Goal: Contribute content: Contribute content

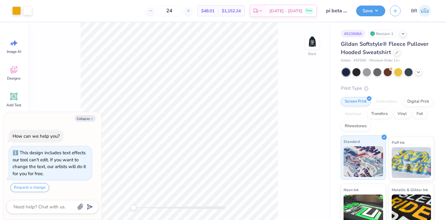
type textarea "x"
click at [41, 207] on textarea at bounding box center [44, 207] width 62 height 8
type textarea "C"
type textarea "x"
type textarea "Ca"
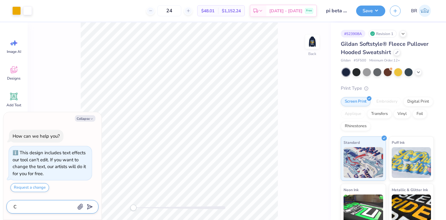
type textarea "x"
type textarea "Can"
type textarea "x"
type textarea "Can"
type textarea "x"
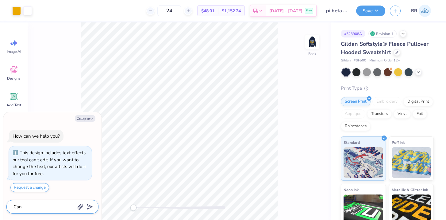
type textarea "Can i"
type textarea "x"
type textarea "Can i"
type textarea "x"
type textarea "Can i p"
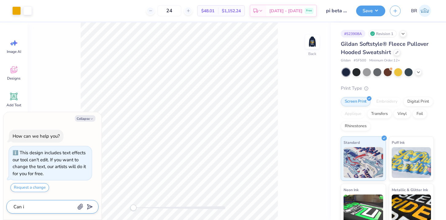
type textarea "x"
type textarea "Can i pu"
type textarea "x"
type textarea "Can i put"
type textarea "x"
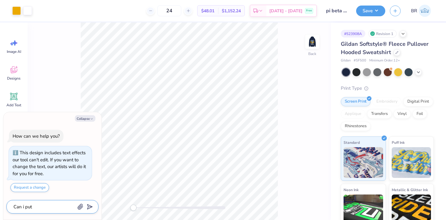
type textarea "Can i put"
type textarea "x"
type textarea "Can i put a"
type textarea "x"
type textarea "Can i put a"
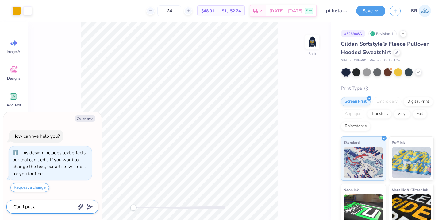
type textarea "x"
type textarea "Can i put a d"
type textarea "x"
type textarea "Can i put a de"
type textarea "x"
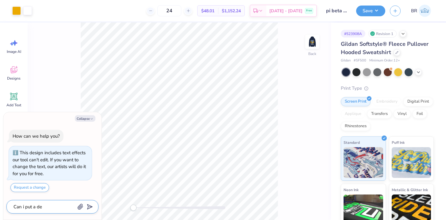
type textarea "Can i put a des"
type textarea "x"
type textarea "Can i put a desi"
type textarea "x"
type textarea "Can i put a desig"
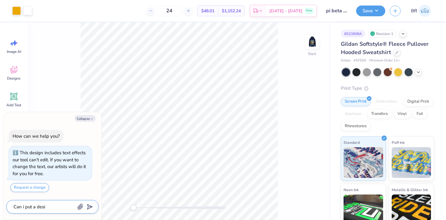
type textarea "x"
type textarea "Can i put a design"
type textarea "x"
type textarea "Can i put a design"
type textarea "x"
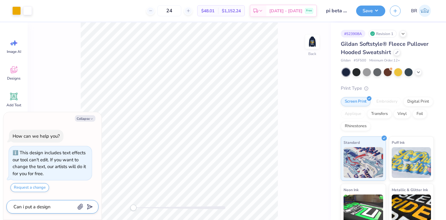
type textarea "Can i put a design o"
type textarea "x"
type textarea "Can i put a design on"
type textarea "x"
type textarea "Can i put a design on"
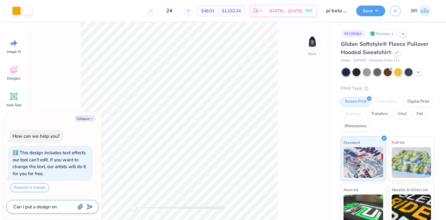
type textarea "x"
type textarea "Can i put a design on t"
type textarea "x"
type textarea "Can i put a design on th"
type textarea "x"
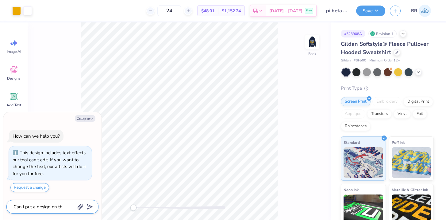
type textarea "Can i put a design on the"
type textarea "x"
type textarea "Can i put a design on the"
type textarea "x"
type textarea "Can i put a design on the s"
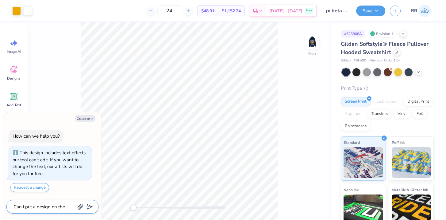
type textarea "x"
type textarea "Can i put a design on the sl"
type textarea "x"
type textarea "Can i put a design on the sle"
type textarea "x"
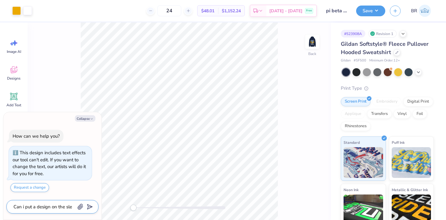
type textarea "Can i put a design on the slee"
type textarea "x"
type textarea "Can i put a design on the sleev"
type textarea "x"
type textarea "Can i put a design on the sleeve"
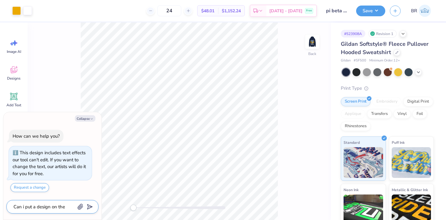
type textarea "x"
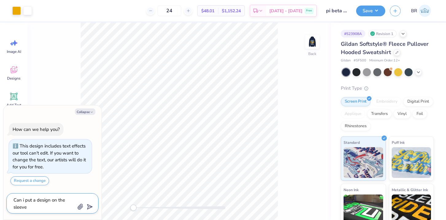
type textarea "Can i put a design on the sleeve"
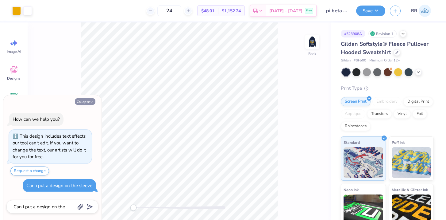
click at [84, 103] on button "Collapse" at bounding box center [85, 101] width 21 height 6
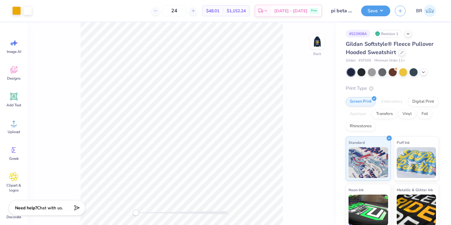
click at [73, 208] on icon at bounding box center [76, 207] width 9 height 9
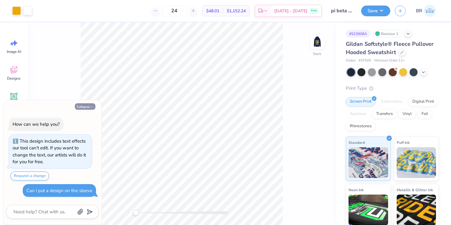
click at [84, 105] on button "Collapse" at bounding box center [85, 106] width 21 height 6
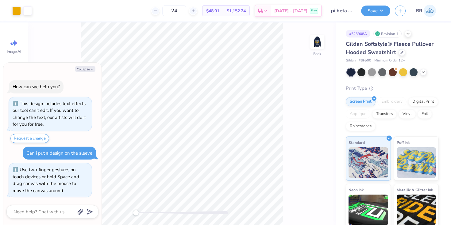
click at [109, 206] on div "Back" at bounding box center [182, 123] width 308 height 202
click at [321, 44] on img at bounding box center [317, 41] width 25 height 25
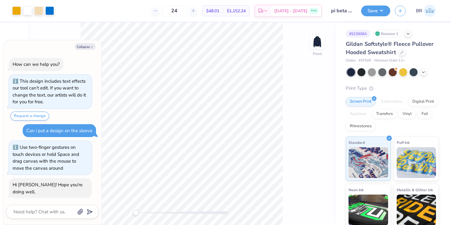
scroll to position [68, 0]
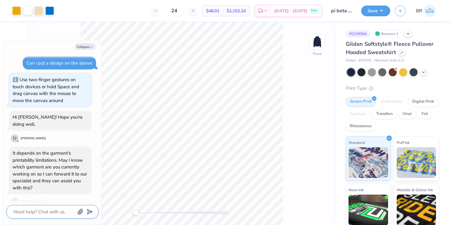
click at [43, 213] on textarea at bounding box center [44, 211] width 62 height 8
type textarea "x"
type textarea "N"
type textarea "x"
type textarea "No"
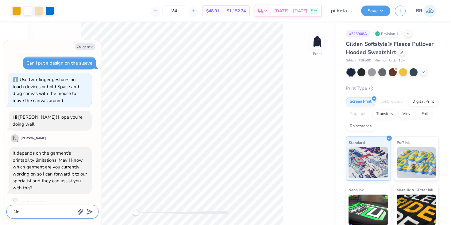
type textarea "x"
type textarea "No"
type textarea "x"
type textarea "No w"
type textarea "x"
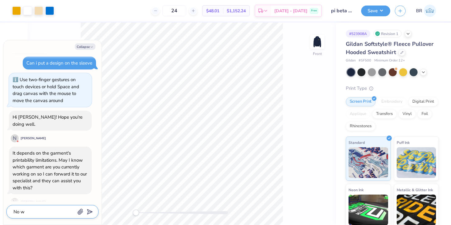
type textarea "No wi"
type textarea "x"
type textarea "No wir"
type textarea "x"
type textarea "No wi"
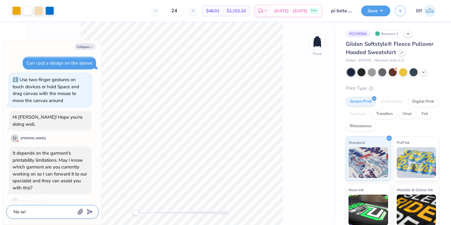
type textarea "x"
type textarea "No w"
type textarea "x"
type textarea "No wo"
type textarea "x"
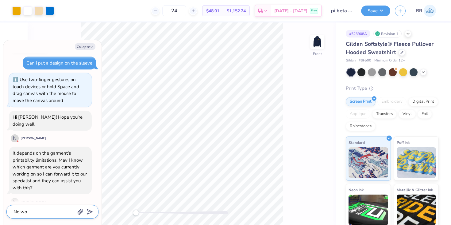
type textarea "No wor"
type textarea "x"
type textarea "No worr"
type textarea "x"
type textarea "No worri"
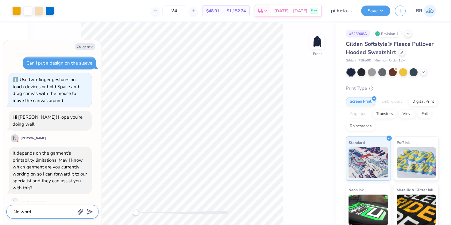
type textarea "x"
type textarea "No worrie"
type textarea "x"
type textarea "No worries"
type textarea "x"
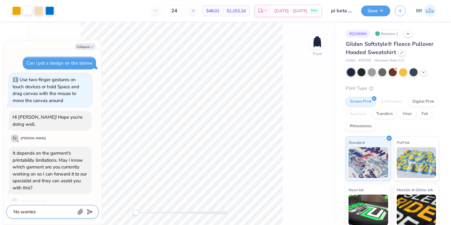
type textarea "No worries!"
type textarea "x"
type textarea "No worries!"
type textarea "x"
type textarea "No worries! S"
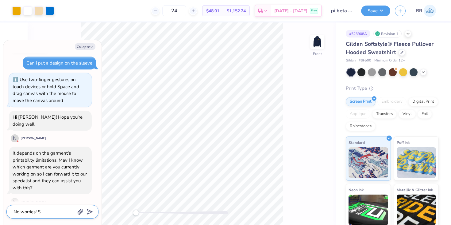
type textarea "x"
type textarea "No worries! Sh"
type textarea "x"
type textarea "No worries! She"
type textarea "x"
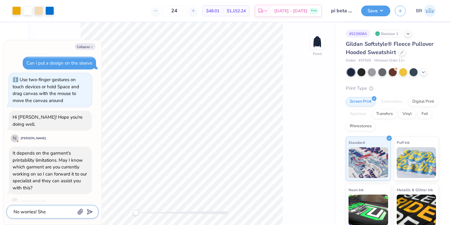
type textarea "No worries! Sh"
type textarea "x"
type textarea "No worries! S"
type textarea "x"
type textarea "No worries!"
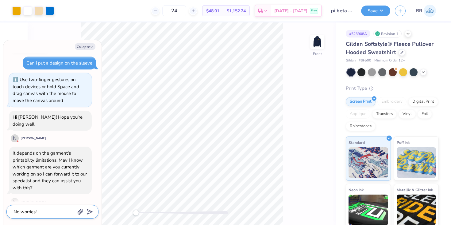
type textarea "x"
type textarea "No worries! M"
type textarea "x"
type textarea "No worries! My"
type textarea "x"
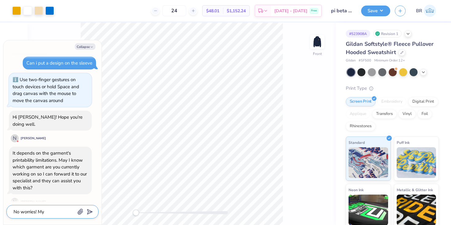
type textarea "No worries! My"
type textarea "x"
type textarea "No worries! My c"
type textarea "x"
type textarea "No worries! My cl"
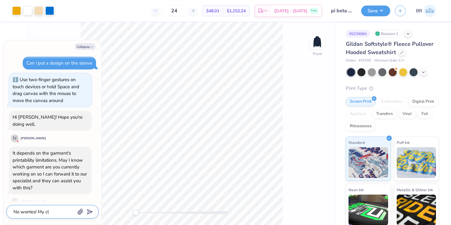
type textarea "x"
type textarea "No worries! My cli"
type textarea "x"
type textarea "No worries! My clie"
type textarea "x"
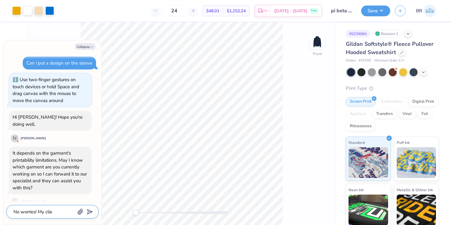
type textarea "No worries! My clien"
type textarea "x"
type textarea "No worries! My client"
type textarea "x"
type textarea "No worries! My client"
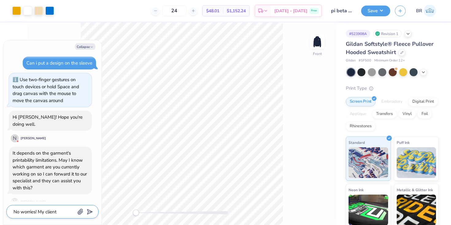
type textarea "x"
type textarea "No worries! My client w"
type textarea "x"
type textarea "No worries! My client wn"
type textarea "x"
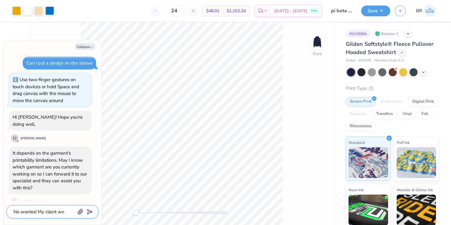
type textarea "No worries! My client w"
type textarea "x"
type textarea "No worries! My client"
type textarea "x"
type textarea "No worries! My client e"
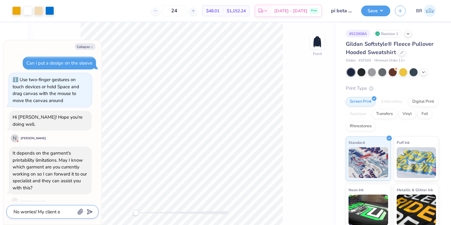
type textarea "x"
type textarea "No worries! My client en"
type textarea "x"
type textarea "No worries! My client end"
type textarea "x"
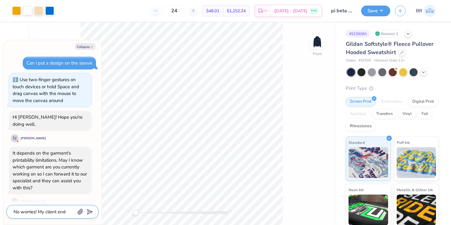
type textarea "No worries! My client ende"
type textarea "x"
type textarea "No worries! My client ended"
type textarea "x"
type textarea "No worries! My client ended"
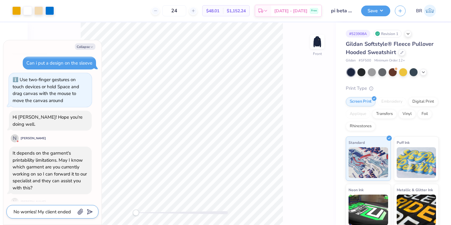
scroll to position [6, 0]
type textarea "x"
type textarea "No worries! My client ended u"
type textarea "x"
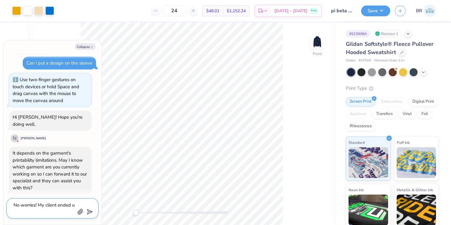
type textarea "No worries! My client ended up"
type textarea "x"
type textarea "No worries! My client ended up"
type textarea "x"
type textarea "No worries! My client ended up n"
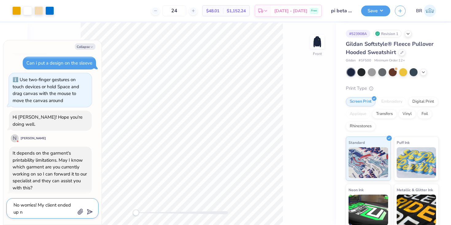
type textarea "x"
type textarea "No worries! My client ended up no"
type textarea "x"
type textarea "No worries! My client ended up not"
type textarea "x"
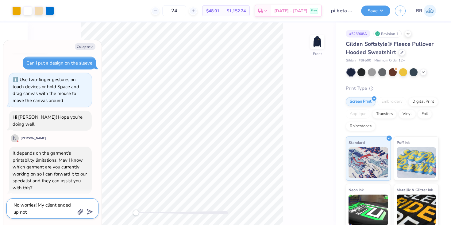
type textarea "No worries! My client ended up notw"
type textarea "x"
type textarea "No worries! My client ended up notwa"
type textarea "x"
type textarea "No worries! My client ended up notwat"
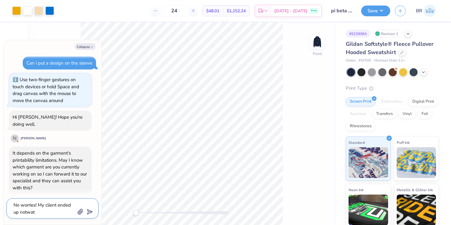
type textarea "x"
type textarea "No worries! My client ended up notwatc"
type textarea "x"
type textarea "No worries! My client ended up notwat"
type textarea "x"
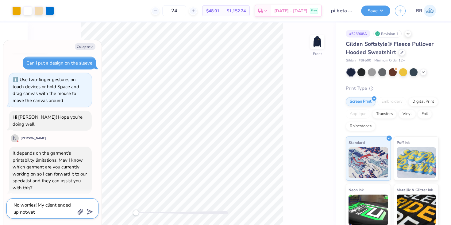
type textarea "No worries! My client ended up notwa"
type textarea "x"
type textarea "No worries! My client ended up notw"
type textarea "x"
type textarea "No worries! My client ended up not"
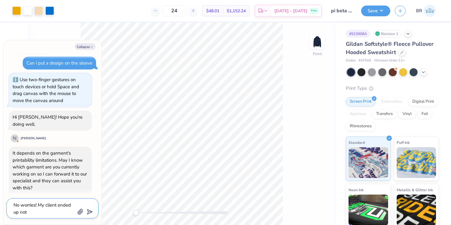
type textarea "x"
type textarea "No worries! My client ended up not"
type textarea "x"
type textarea "No worries! My client ended up not w"
type textarea "x"
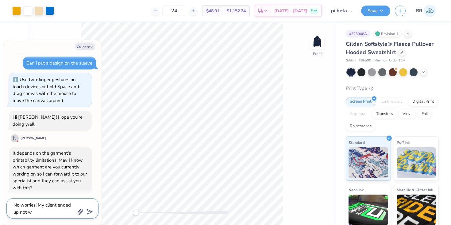
type textarea "No worries! My client ended up not wa"
type textarea "x"
type textarea "No worries! My client ended up not wan"
type textarea "x"
type textarea "No worries! My client ended up not want"
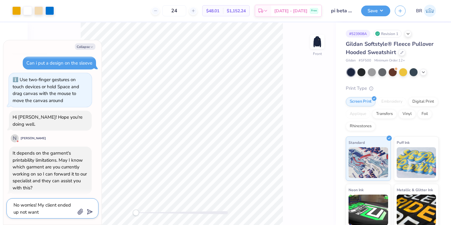
type textarea "x"
type textarea "No worries! My client ended up not wanti"
type textarea "x"
type textarea "No worries! My client ended up not wantin"
type textarea "x"
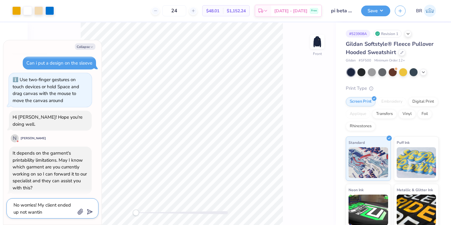
type textarea "No worries! My client ended up not wanting"
type textarea "x"
type textarea "No worries! My client ended up not wanting"
type textarea "x"
type textarea "No worries! My client ended up not wanting t"
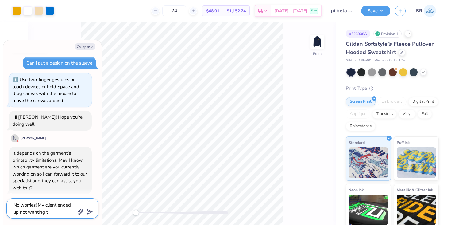
type textarea "x"
type textarea "No worries! My client ended up not wanting to"
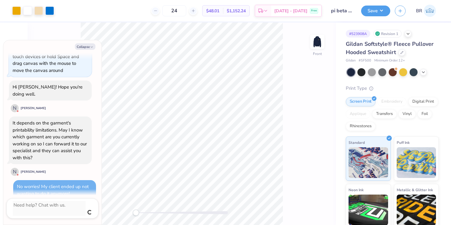
scroll to position [91, 0]
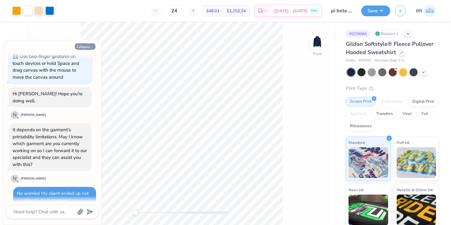
click at [87, 48] on button "Collapse" at bounding box center [85, 46] width 21 height 6
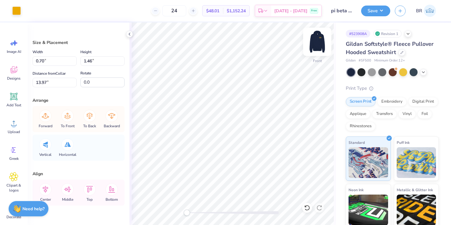
click at [319, 39] on img at bounding box center [317, 41] width 25 height 25
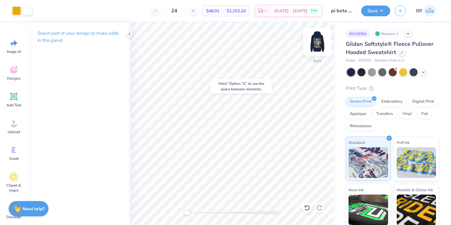
click at [316, 40] on img at bounding box center [317, 41] width 25 height 25
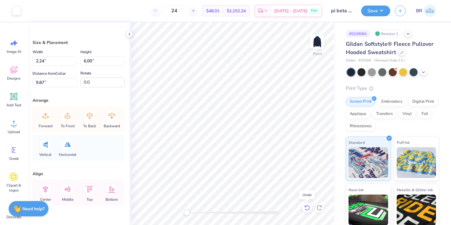
click at [308, 206] on icon at bounding box center [307, 207] width 6 height 6
click at [122, 60] on input "3.9" at bounding box center [102, 61] width 44 height 10
click at [122, 60] on input "3.91" at bounding box center [102, 61] width 44 height 10
click at [122, 60] on input "3.92" at bounding box center [102, 61] width 44 height 10
click at [122, 60] on input "3.93" at bounding box center [102, 61] width 44 height 10
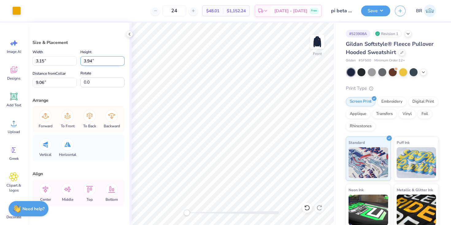
click at [122, 60] on input "3.94" at bounding box center [102, 61] width 44 height 10
click at [122, 60] on input "3.95" at bounding box center [102, 61] width 44 height 10
click at [122, 60] on input "3.96" at bounding box center [102, 61] width 44 height 10
click at [122, 60] on input "3.97" at bounding box center [102, 61] width 44 height 10
click at [122, 60] on input "3.98" at bounding box center [102, 61] width 44 height 10
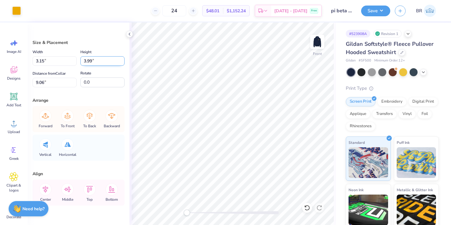
click at [122, 60] on input "3.99" at bounding box center [102, 61] width 44 height 10
click at [122, 60] on input "4" at bounding box center [102, 61] width 44 height 10
click at [122, 60] on input "4.01" at bounding box center [102, 61] width 44 height 10
click at [122, 60] on input "4.02" at bounding box center [102, 61] width 44 height 10
click at [122, 60] on input "4.03" at bounding box center [102, 61] width 44 height 10
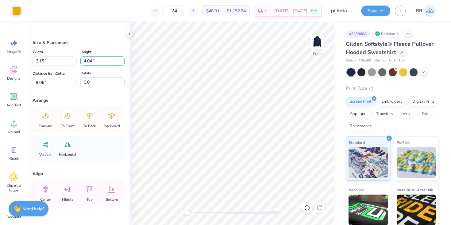
click at [122, 60] on input "4.04" at bounding box center [102, 61] width 44 height 10
click at [122, 60] on input "4.05" at bounding box center [102, 61] width 44 height 10
click at [122, 60] on input "4.06" at bounding box center [102, 61] width 44 height 10
drag, startPoint x: 93, startPoint y: 61, endPoint x: 77, endPoint y: 60, distance: 16.0
click at [77, 60] on div "Width 3.15 3.15 " Height 4.06 4.06 "" at bounding box center [79, 56] width 92 height 17
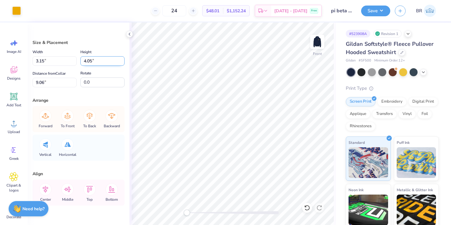
click at [123, 62] on input "4.05" at bounding box center [102, 61] width 44 height 10
click at [123, 62] on input "4.04" at bounding box center [102, 61] width 44 height 10
click at [123, 62] on input "4.03" at bounding box center [102, 61] width 44 height 10
click at [123, 62] on input "4.02" at bounding box center [102, 61] width 44 height 10
click at [123, 62] on input "4.01" at bounding box center [102, 61] width 44 height 10
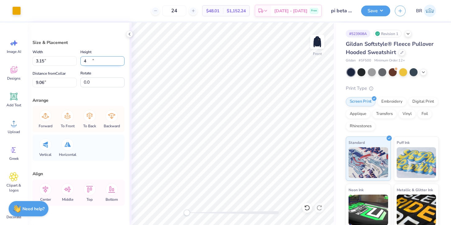
click at [123, 62] on input "4" at bounding box center [102, 61] width 44 height 10
click at [123, 62] on input "3.99" at bounding box center [102, 61] width 44 height 10
click at [123, 62] on input "3.98" at bounding box center [102, 61] width 44 height 10
click at [123, 62] on input "3.97" at bounding box center [102, 61] width 44 height 10
click at [123, 62] on input "3.96" at bounding box center [102, 61] width 44 height 10
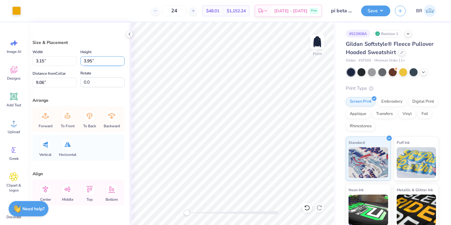
click at [123, 62] on input "3.95" at bounding box center [102, 61] width 44 height 10
click at [123, 62] on input "3.94" at bounding box center [102, 61] width 44 height 10
click at [130, 33] on icon at bounding box center [129, 34] width 5 height 5
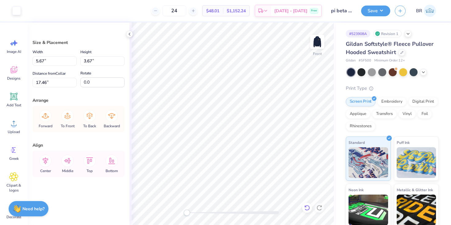
click at [306, 208] on icon at bounding box center [307, 207] width 6 height 6
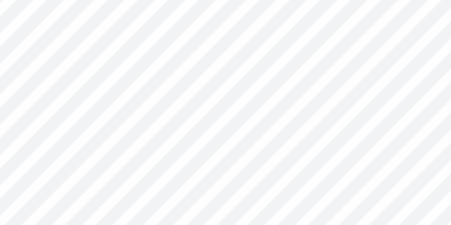
scroll to position [126, 0]
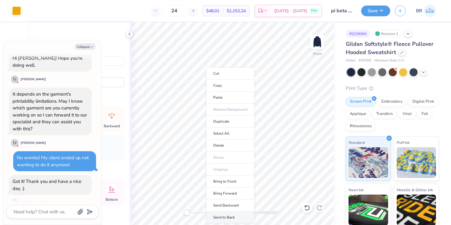
click at [224, 211] on li "Send to Back" at bounding box center [230, 217] width 48 height 12
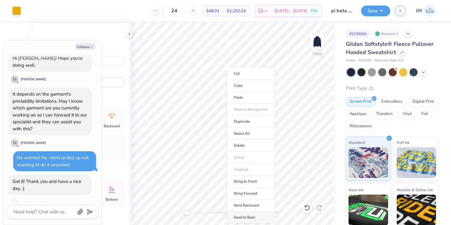
click at [241, 214] on li "Send to Back" at bounding box center [251, 217] width 48 height 12
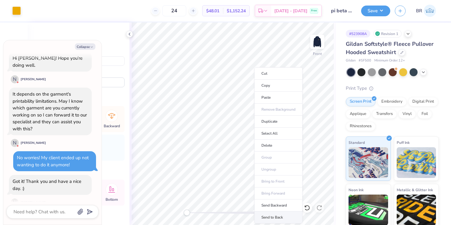
click at [269, 216] on li "Send to Back" at bounding box center [278, 217] width 48 height 12
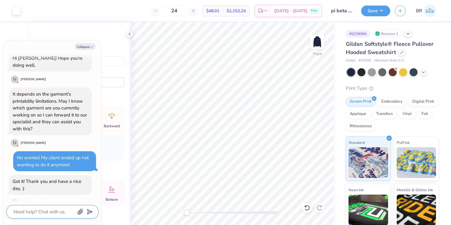
click at [41, 210] on textarea at bounding box center [44, 211] width 62 height 8
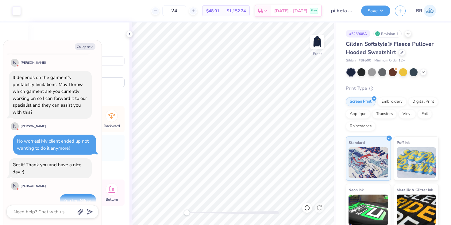
scroll to position [196, 0]
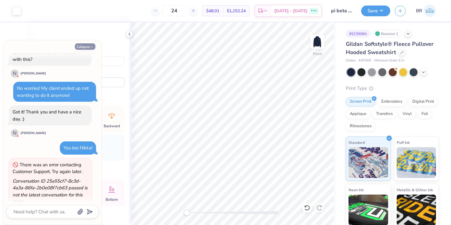
click at [93, 45] on icon "button" at bounding box center [92, 47] width 4 height 4
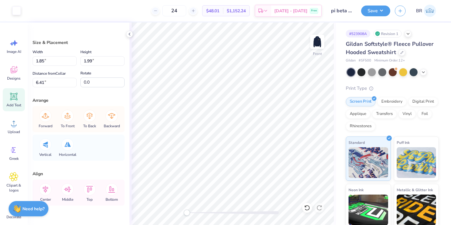
click at [14, 95] on icon at bounding box center [14, 97] width 6 height 6
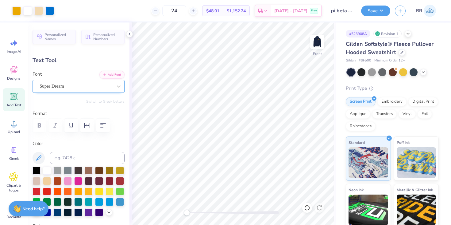
scroll to position [0, 0]
click at [16, 95] on icon at bounding box center [14, 97] width 6 height 6
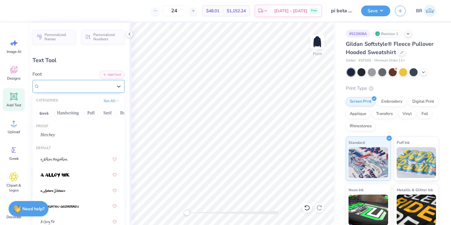
click at [67, 89] on div at bounding box center [76, 86] width 73 height 8
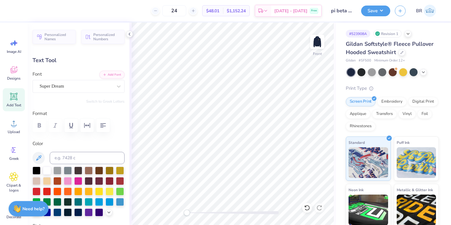
scroll to position [0, 1]
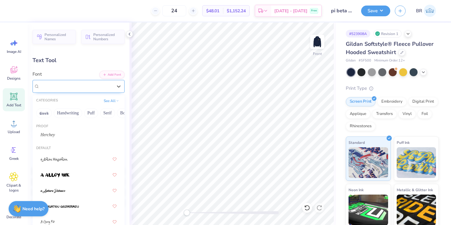
click at [107, 88] on div "Super Dream" at bounding box center [76, 86] width 74 height 10
click at [75, 137] on div "Herchey" at bounding box center [79, 134] width 76 height 6
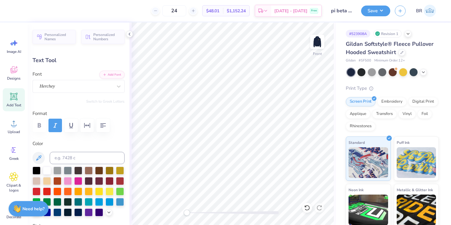
scroll to position [0, 2]
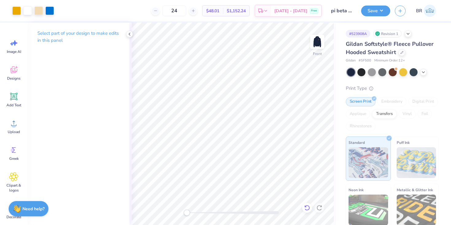
click at [307, 209] on icon at bounding box center [307, 207] width 6 height 6
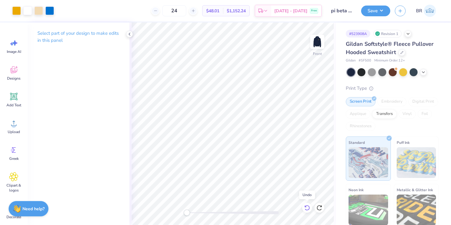
click at [307, 209] on icon at bounding box center [307, 207] width 6 height 6
click at [319, 206] on icon at bounding box center [319, 207] width 6 height 6
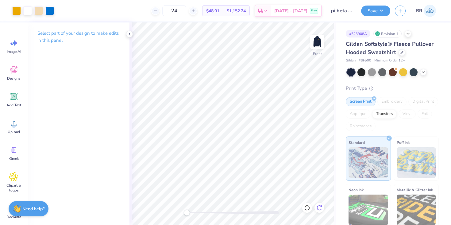
click at [319, 206] on icon at bounding box center [319, 207] width 6 height 6
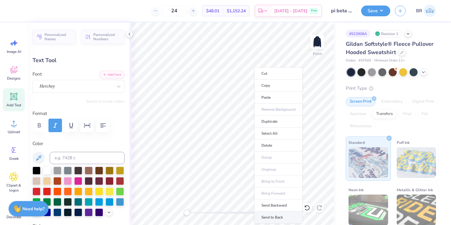
click at [281, 217] on li "Send to Back" at bounding box center [278, 217] width 48 height 12
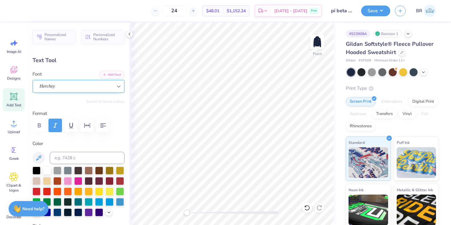
scroll to position [0, 0]
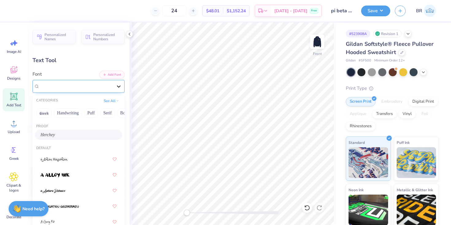
click at [118, 87] on icon at bounding box center [119, 86] width 6 height 6
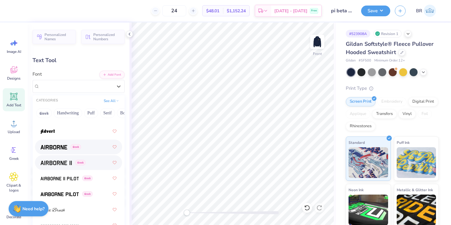
scroll to position [153, 0]
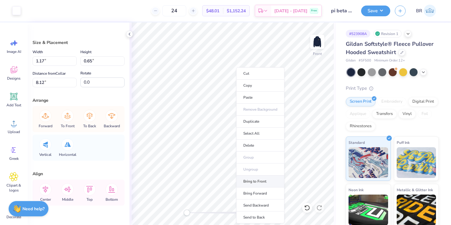
click at [260, 180] on li "Bring to Front" at bounding box center [260, 181] width 48 height 12
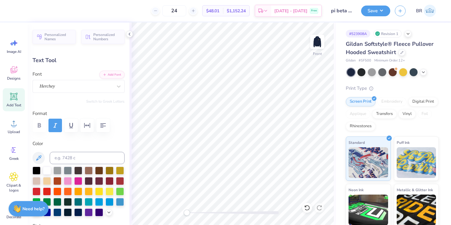
scroll to position [0, 0]
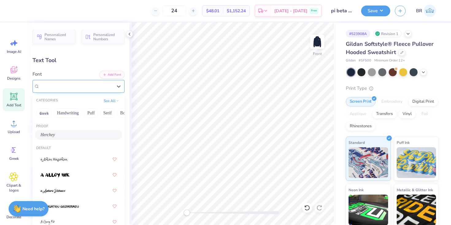
click at [83, 83] on div "Herchey" at bounding box center [76, 86] width 74 height 10
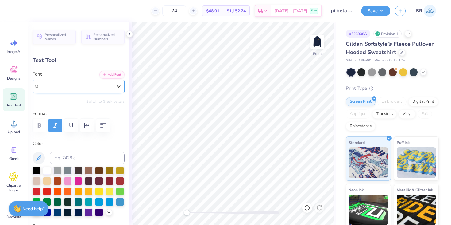
click at [115, 85] on div at bounding box center [118, 86] width 11 height 11
click at [37, 130] on div at bounding box center [79, 125] width 92 height 14
click at [41, 126] on div at bounding box center [79, 125] width 92 height 14
click at [54, 120] on button "button" at bounding box center [55, 125] width 14 height 14
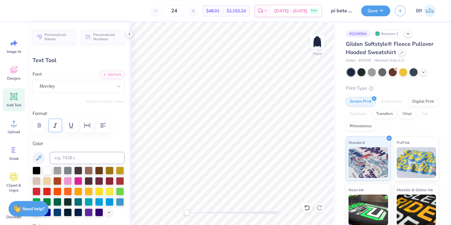
click at [57, 124] on icon "button" at bounding box center [55, 125] width 7 height 7
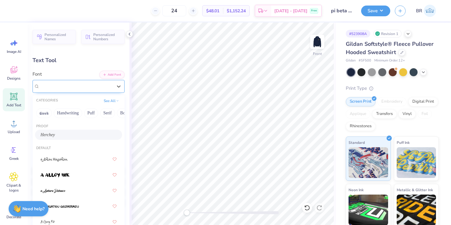
click at [94, 88] on div "Herchey" at bounding box center [76, 86] width 74 height 10
click at [83, 172] on div at bounding box center [79, 174] width 76 height 11
click at [90, 86] on div "a Alloy Ink" at bounding box center [76, 86] width 74 height 10
click at [118, 86] on icon at bounding box center [119, 86] width 4 height 2
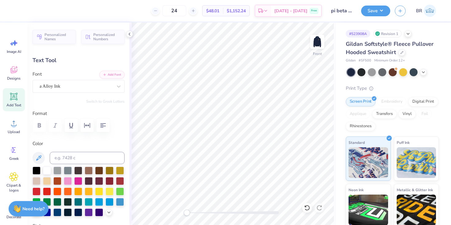
scroll to position [0, 0]
click at [118, 86] on icon at bounding box center [119, 86] width 6 height 6
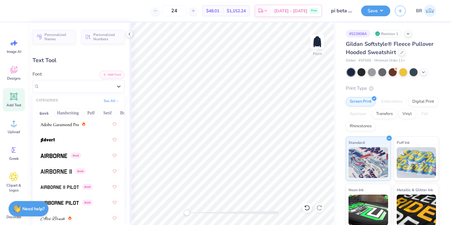
scroll to position [146, 0]
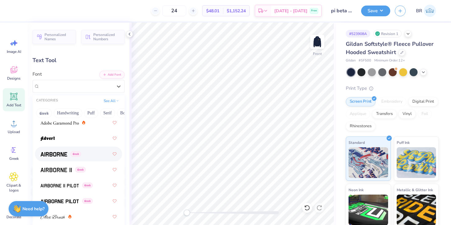
click at [60, 158] on div "Greek" at bounding box center [79, 153] width 76 height 11
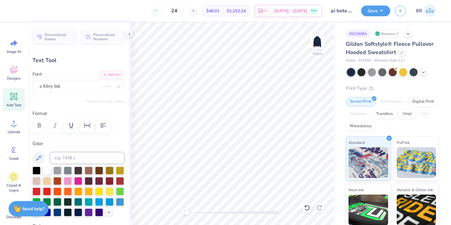
scroll to position [0, 2]
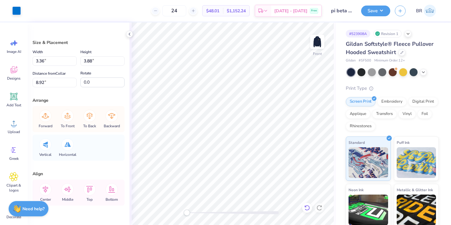
click at [306, 206] on icon at bounding box center [307, 207] width 6 height 6
click at [307, 207] on icon at bounding box center [307, 207] width 6 height 6
click at [320, 207] on icon at bounding box center [319, 207] width 6 height 6
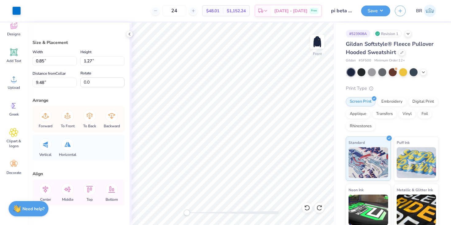
scroll to position [44, 0]
click at [10, 168] on icon at bounding box center [13, 163] width 9 height 9
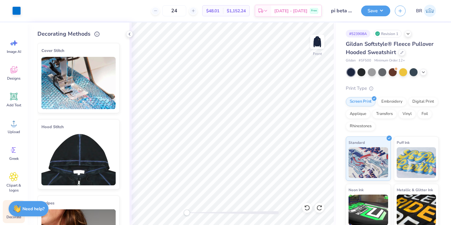
scroll to position [0, 0]
click at [130, 34] on icon at bounding box center [129, 34] width 5 height 5
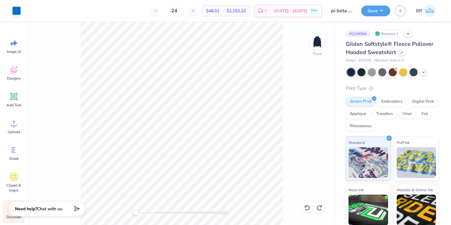
click at [300, 76] on div "Front" at bounding box center [182, 123] width 308 height 202
click at [316, 44] on img at bounding box center [317, 41] width 25 height 25
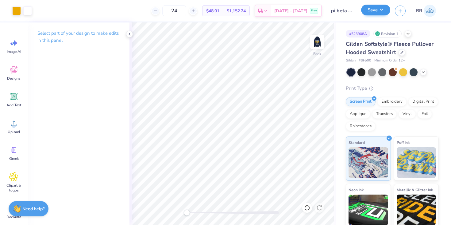
click at [370, 10] on button "Save" at bounding box center [375, 10] width 29 height 11
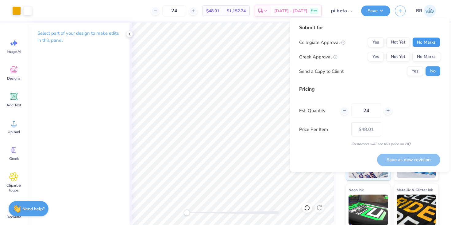
click at [416, 40] on button "No Marks" at bounding box center [427, 42] width 28 height 10
click at [378, 56] on button "Yes" at bounding box center [376, 57] width 16 height 10
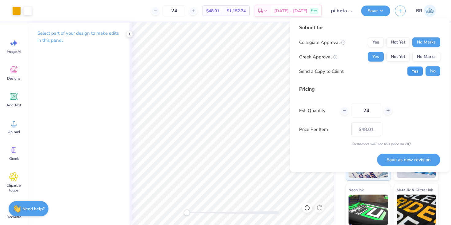
click at [418, 72] on button "Yes" at bounding box center [415, 71] width 16 height 10
click at [386, 160] on button "Save as new revision" at bounding box center [408, 159] width 63 height 13
